Goal: Task Accomplishment & Management: Use online tool/utility

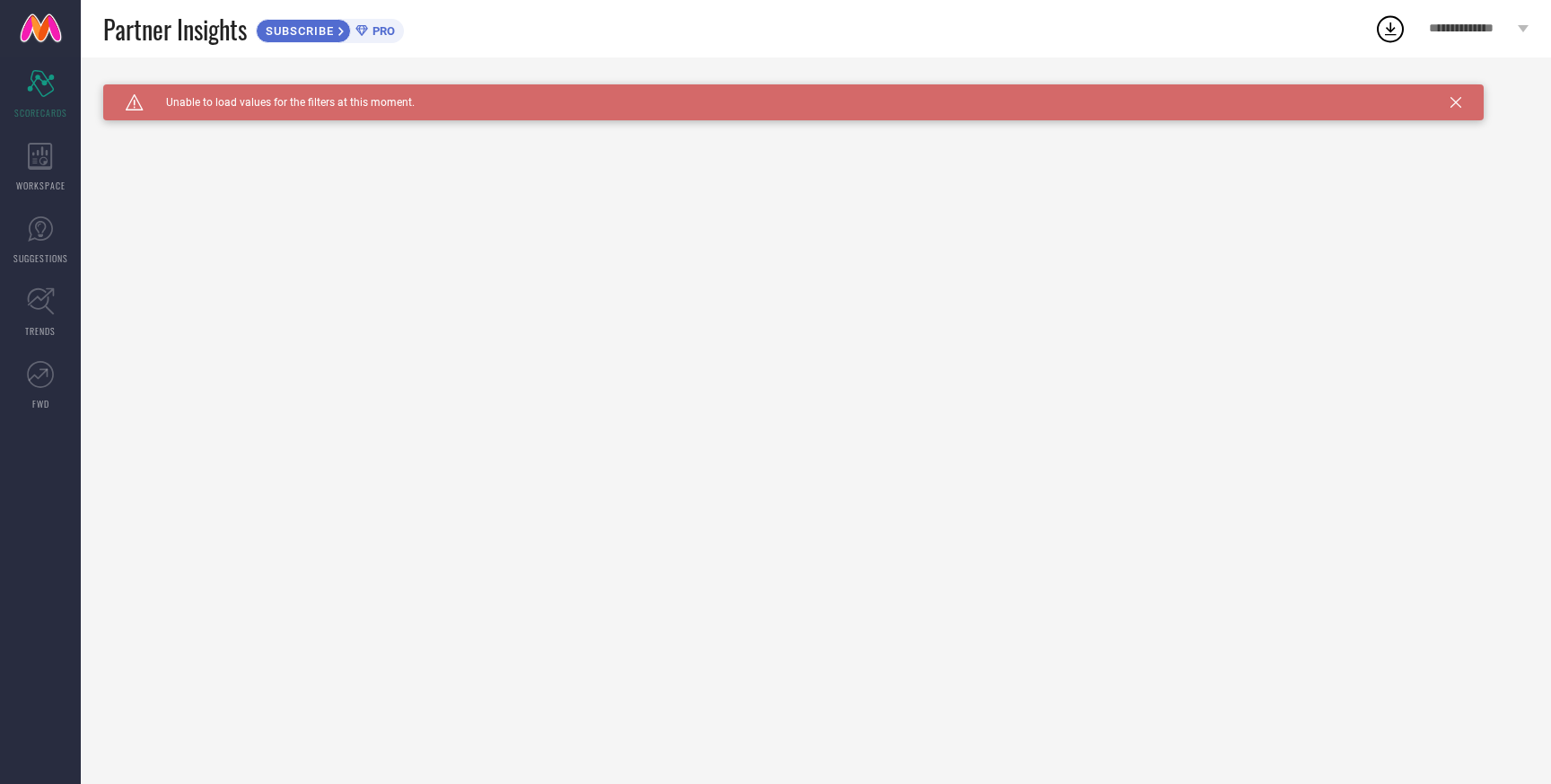
click at [1463, 101] on div "Caution Created with Sketch. Unable to load values for the filters at this mome…" at bounding box center [794, 103] width 1381 height 36
click at [1457, 103] on icon at bounding box center [1456, 103] width 11 height 11
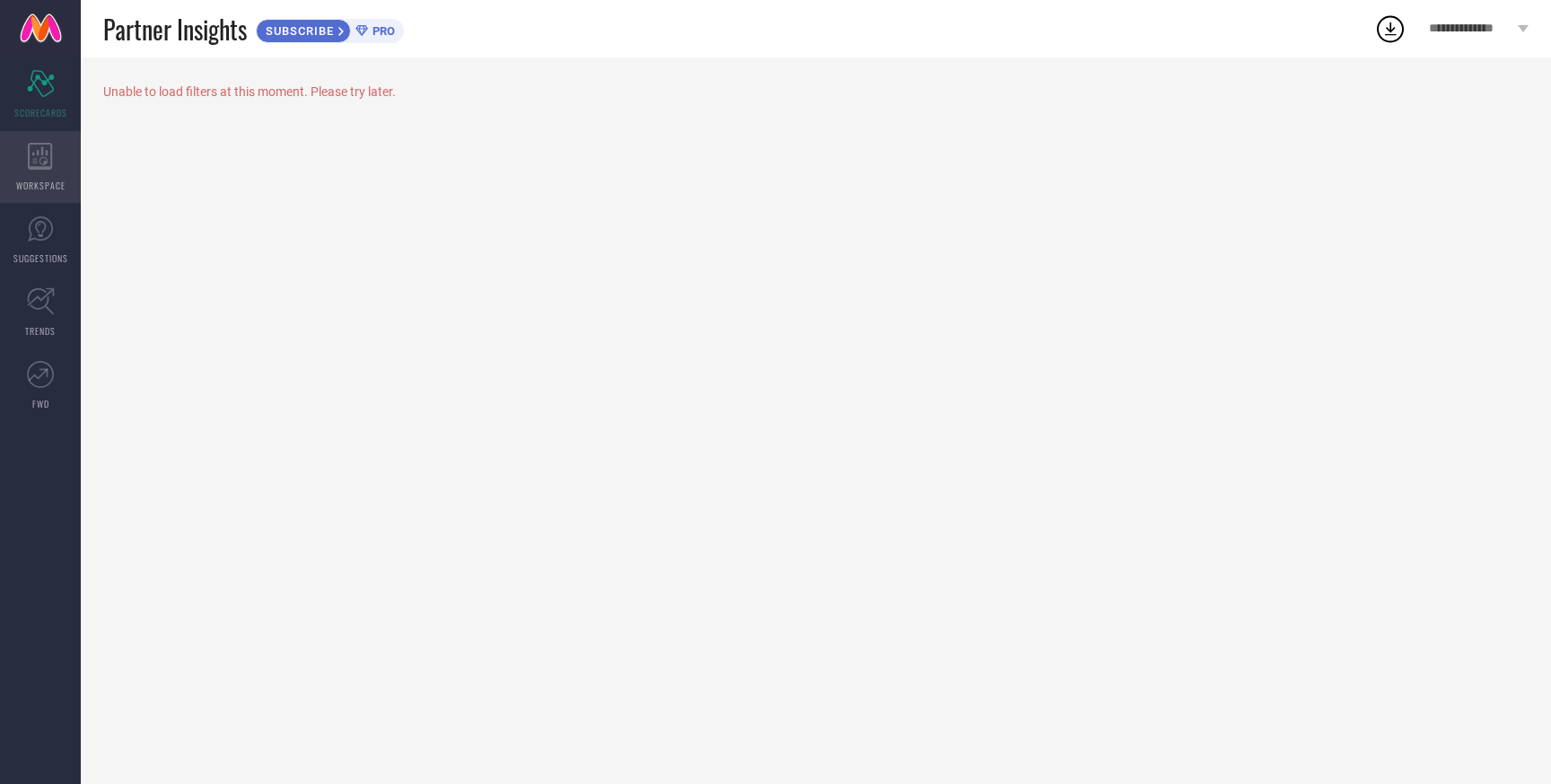
click at [32, 137] on div "WORKSPACE" at bounding box center [41, 167] width 81 height 72
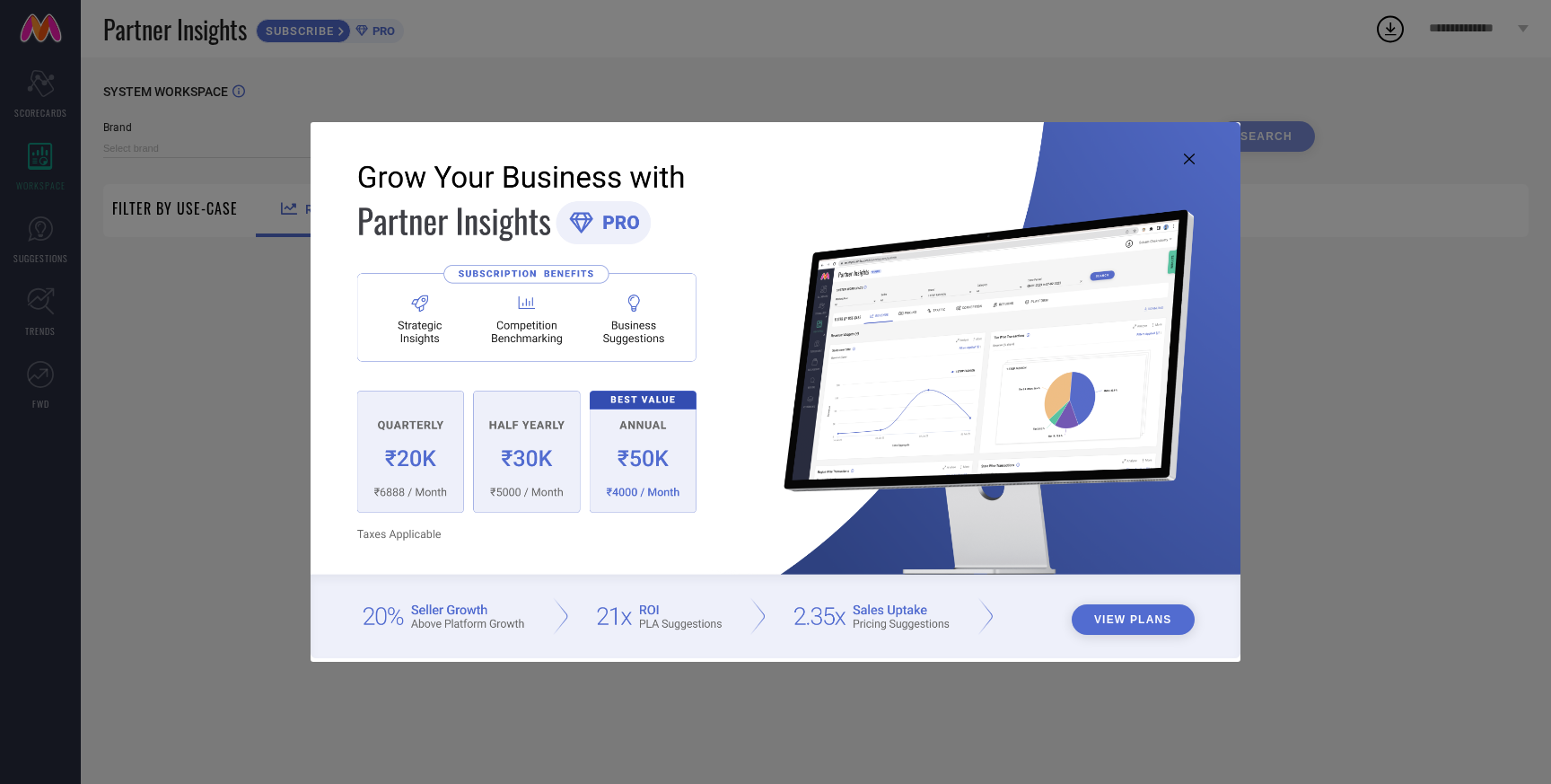
type input "1 STOP FASHION"
type input "All"
click at [255, 328] on div "View Plans" at bounding box center [775, 392] width 1551 height 784
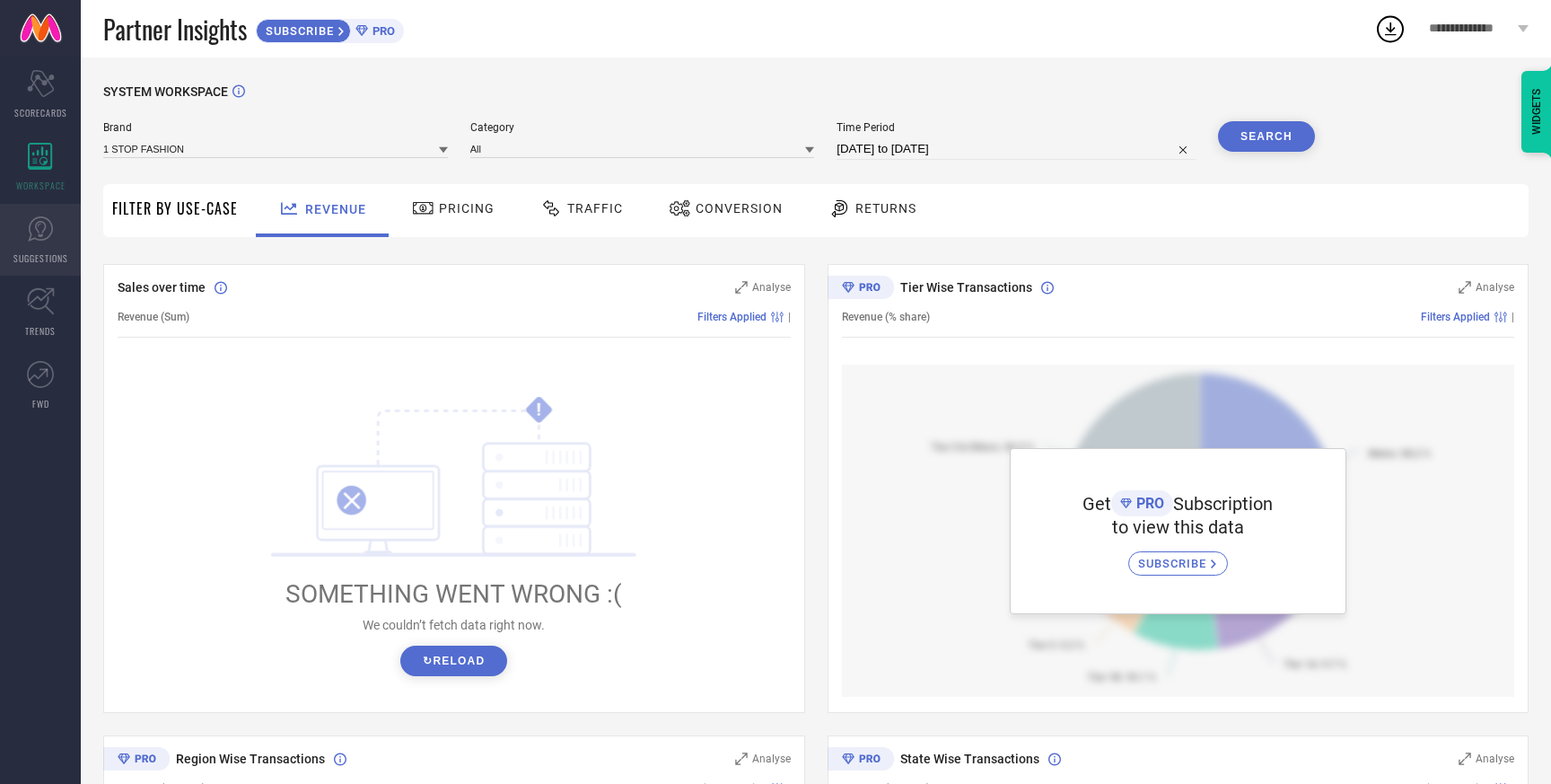
click at [32, 229] on icon at bounding box center [41, 229] width 27 height 27
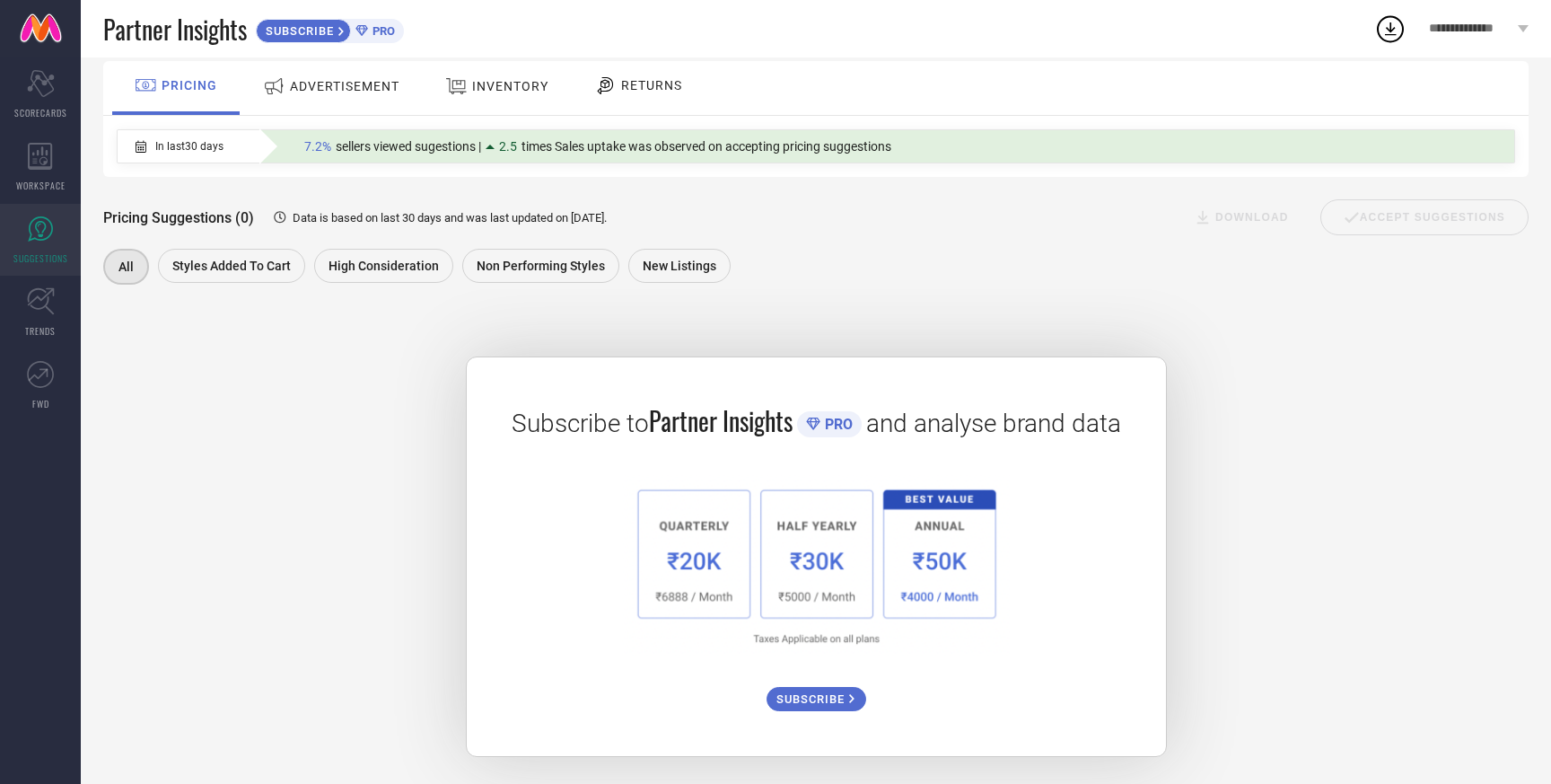
scroll to position [123, 0]
